Goal: Navigation & Orientation: Find specific page/section

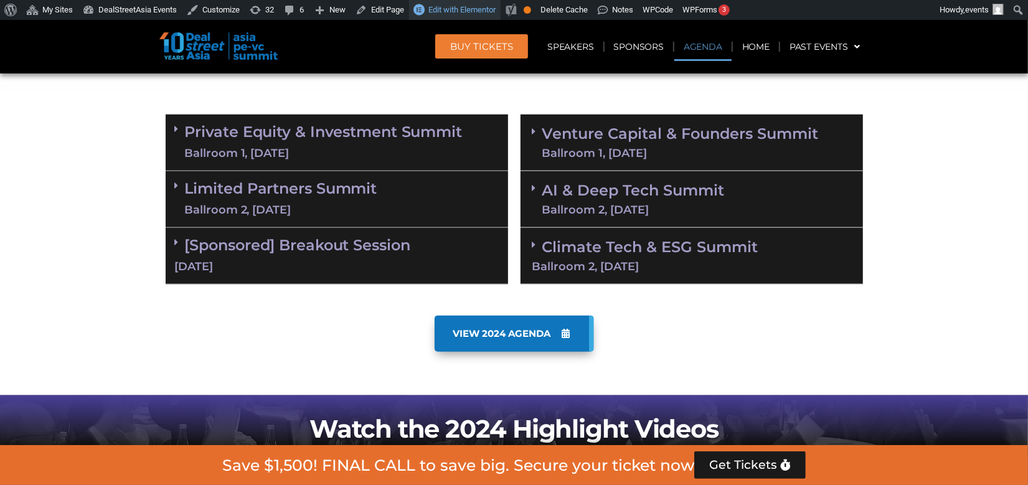
scroll to position [820, 0]
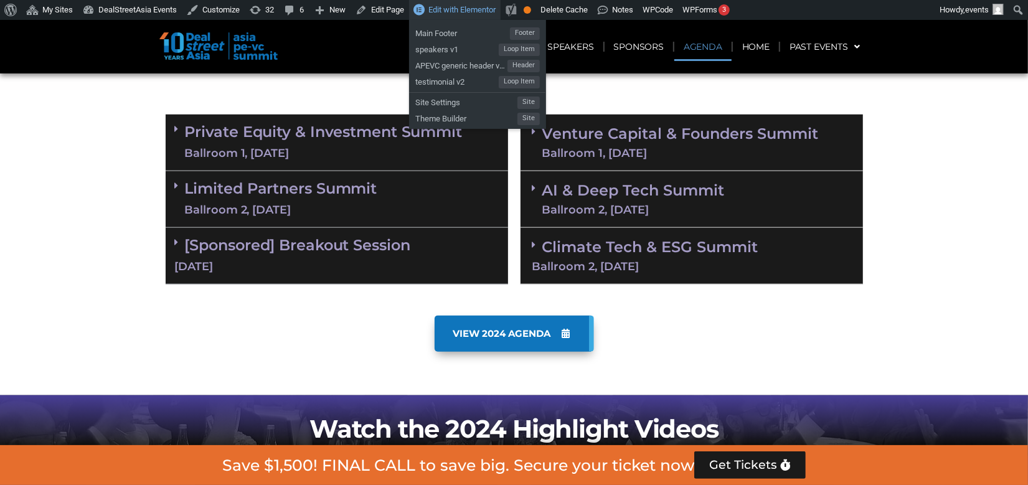
click at [454, 7] on span "Edit with Elementor" at bounding box center [461, 9] width 67 height 9
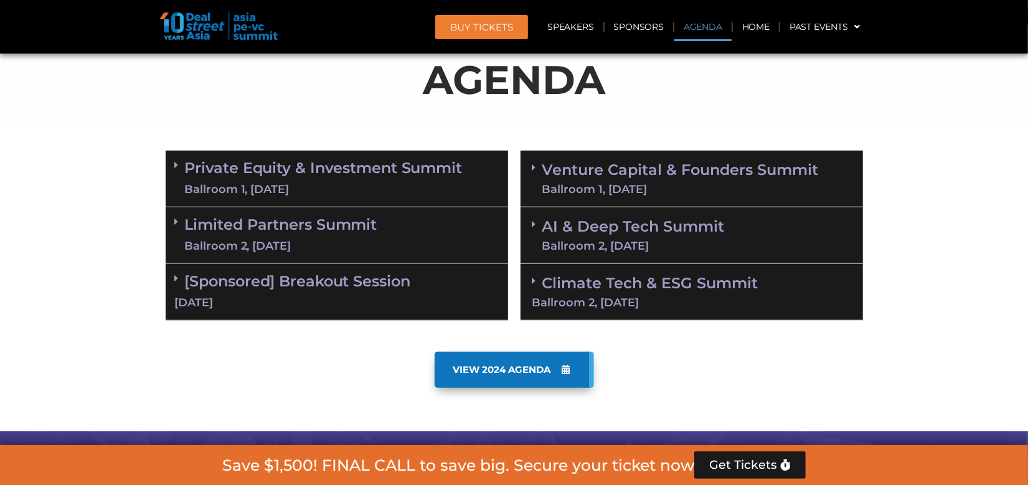
scroll to position [674, 0]
click at [175, 163] on icon at bounding box center [177, 165] width 4 height 10
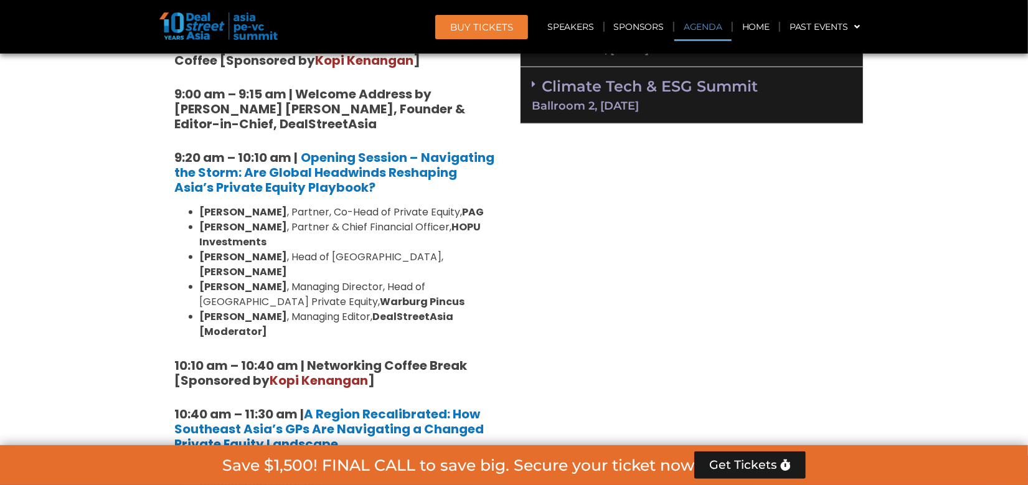
scroll to position [672, 0]
